Goal: Information Seeking & Learning: Learn about a topic

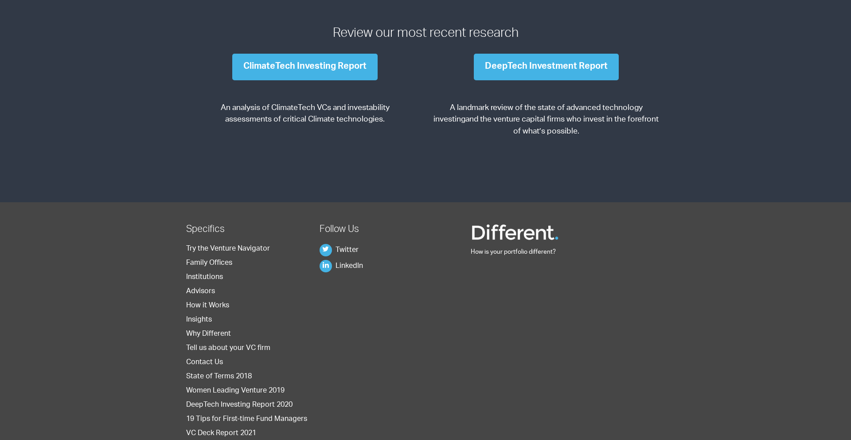
scroll to position [1310, 0]
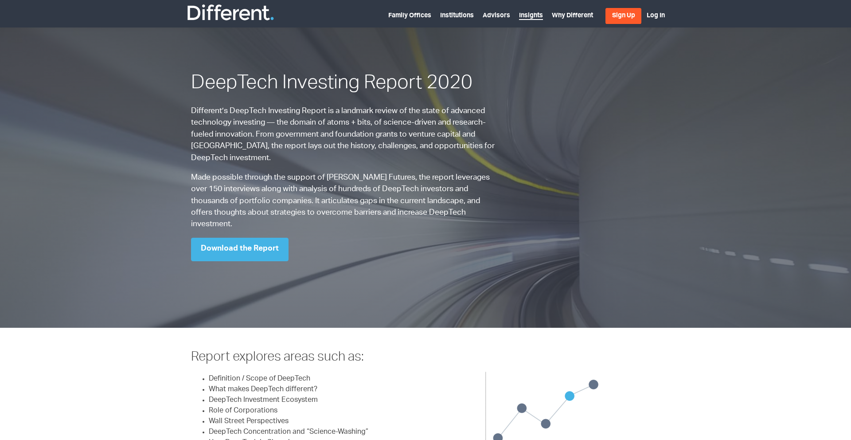
click at [529, 17] on link "Insights" at bounding box center [531, 16] width 24 height 7
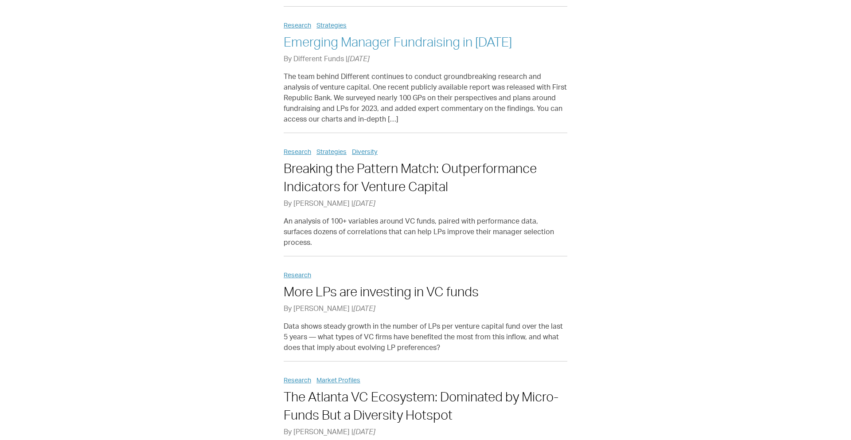
scroll to position [235, 0]
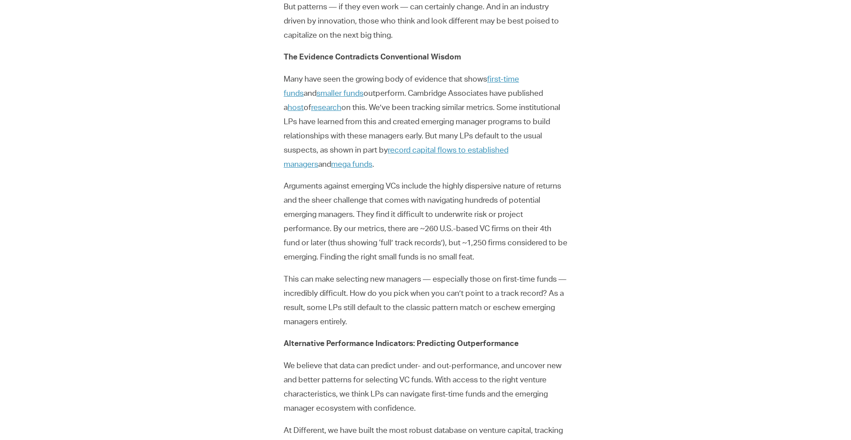
scroll to position [514, 0]
